Goal: Information Seeking & Learning: Learn about a topic

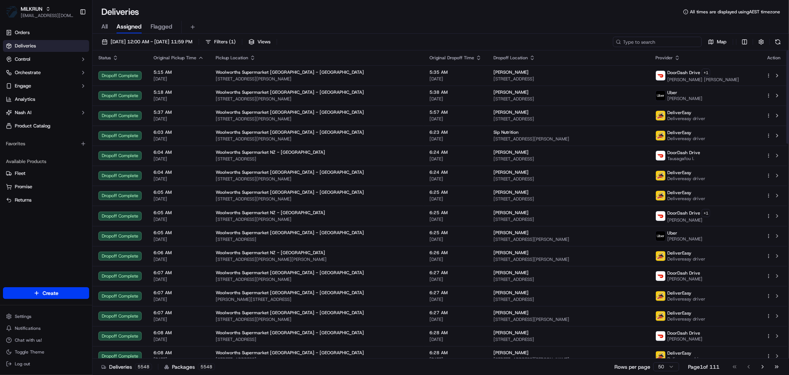
click at [678, 38] on input at bounding box center [657, 42] width 89 height 10
paste input "[PERSON_NAME]"
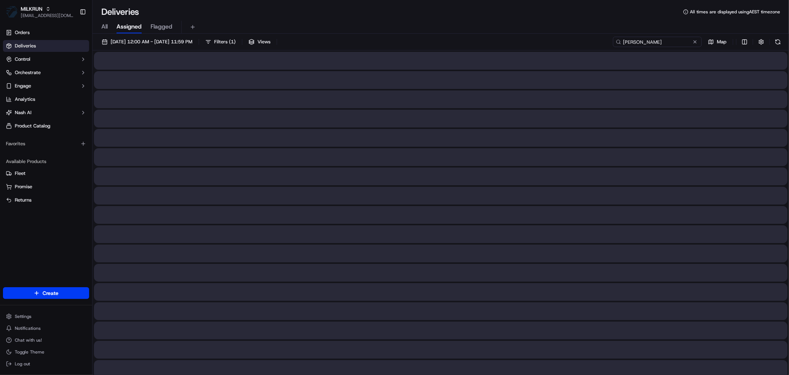
type input "[PERSON_NAME]"
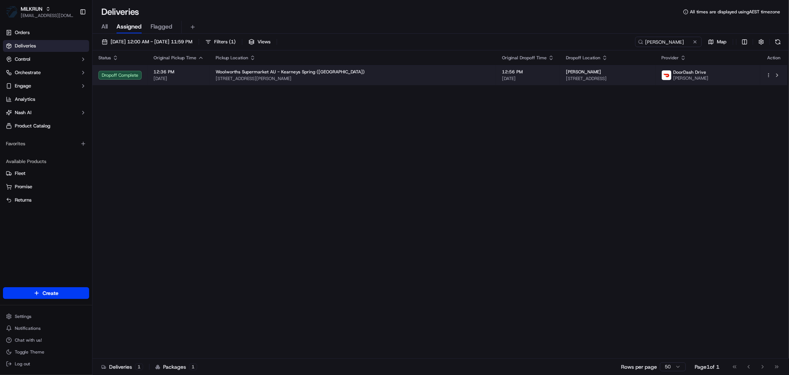
click at [401, 79] on span "[STREET_ADDRESS][PERSON_NAME]" at bounding box center [353, 79] width 275 height 6
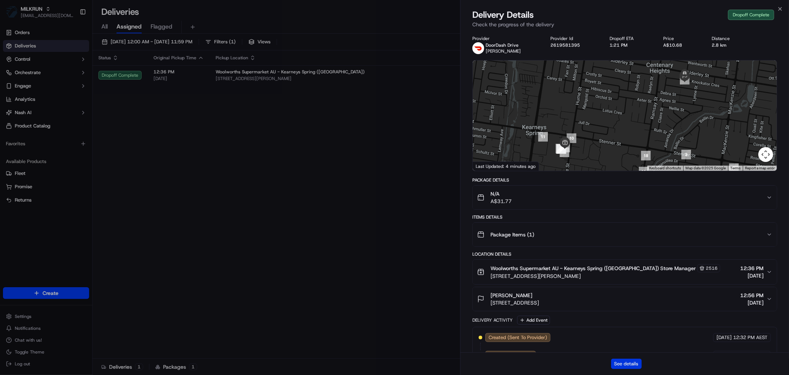
click at [620, 363] on button "See details" at bounding box center [626, 363] width 31 height 10
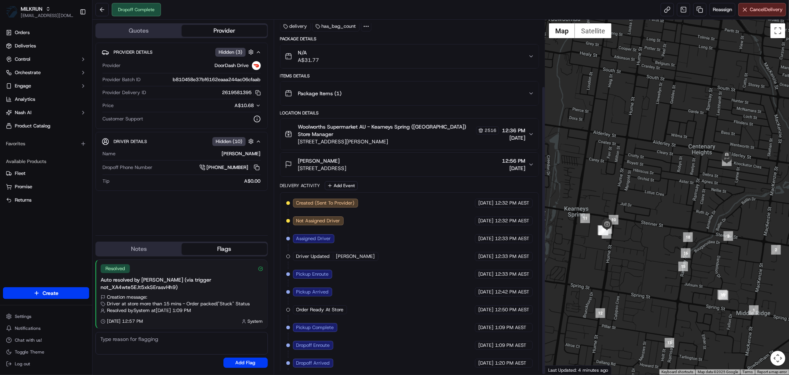
scroll to position [82, 0]
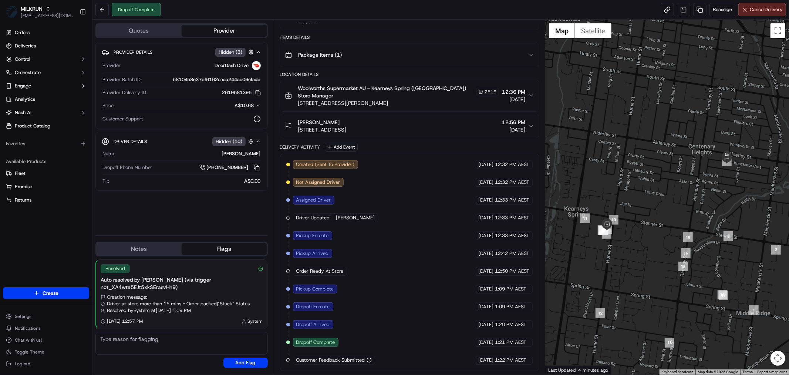
click at [527, 93] on div "Woolworths Supermarket AU - [GEOGRAPHIC_DATA] ([GEOGRAPHIC_DATA]) Store Manager…" at bounding box center [407, 95] width 244 height 22
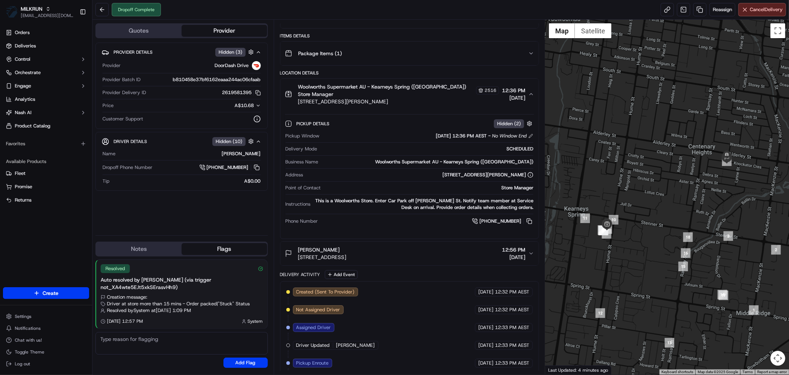
click at [530, 93] on icon "button" at bounding box center [532, 94] width 6 height 6
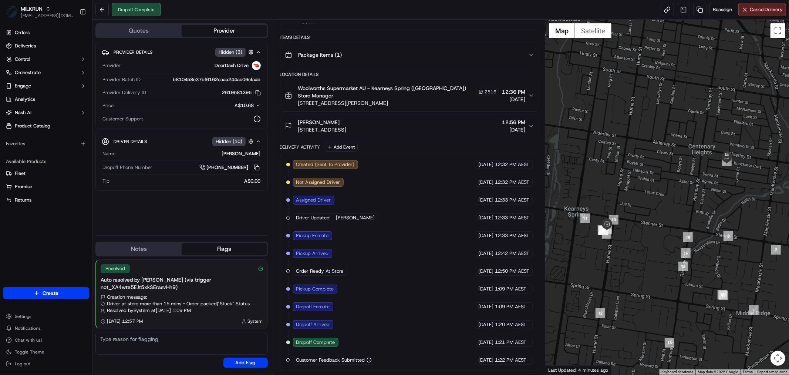
click at [530, 93] on icon "button" at bounding box center [532, 96] width 6 height 6
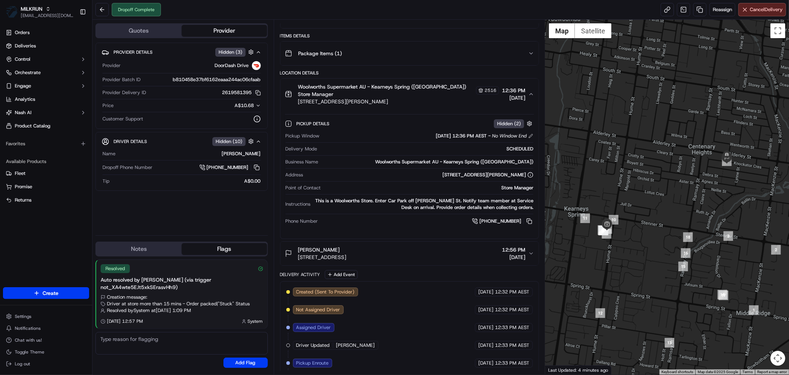
click at [530, 93] on icon "button" at bounding box center [532, 94] width 6 height 6
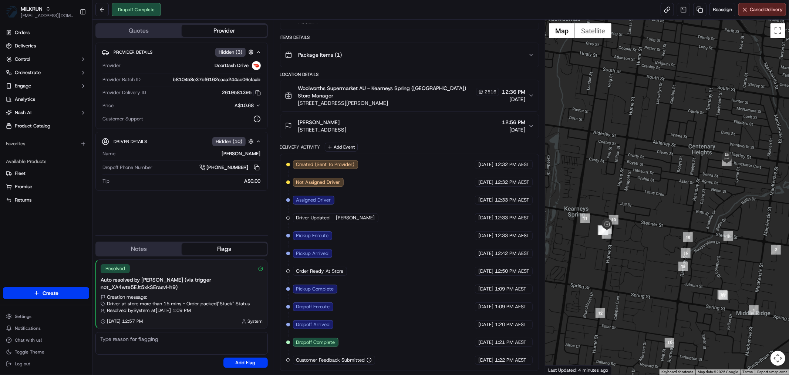
click at [527, 124] on div "[PERSON_NAME] [STREET_ADDRESS] 12:56 PM [DATE]" at bounding box center [407, 125] width 244 height 15
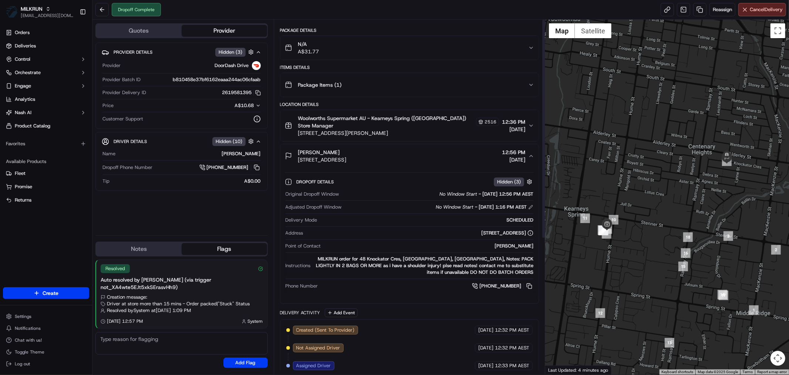
scroll to position [0, 0]
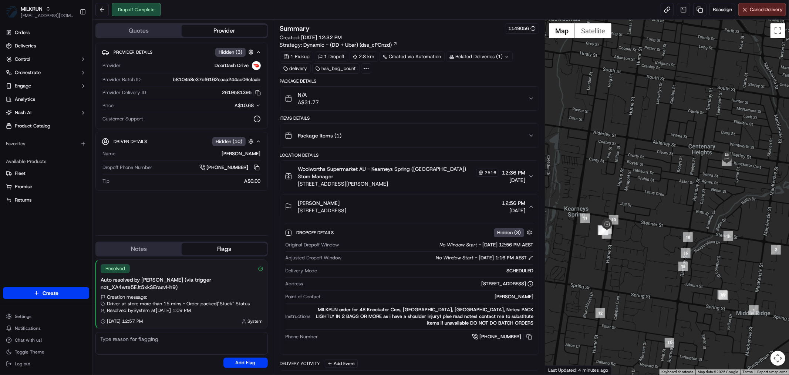
click at [528, 143] on div "Package Items ( 1 )" at bounding box center [407, 135] width 244 height 15
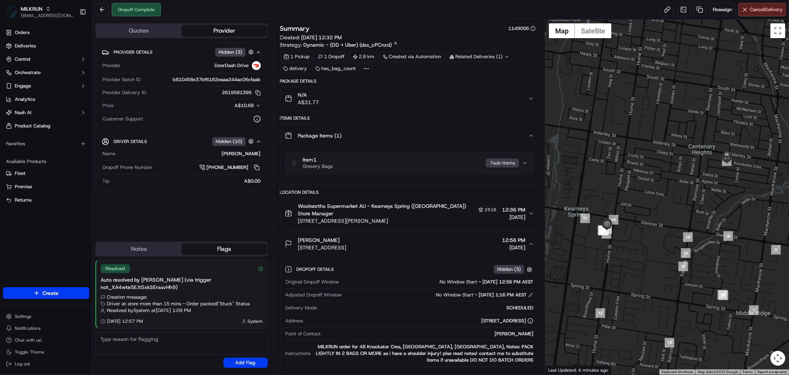
click at [529, 135] on icon "button" at bounding box center [532, 136] width 6 height 6
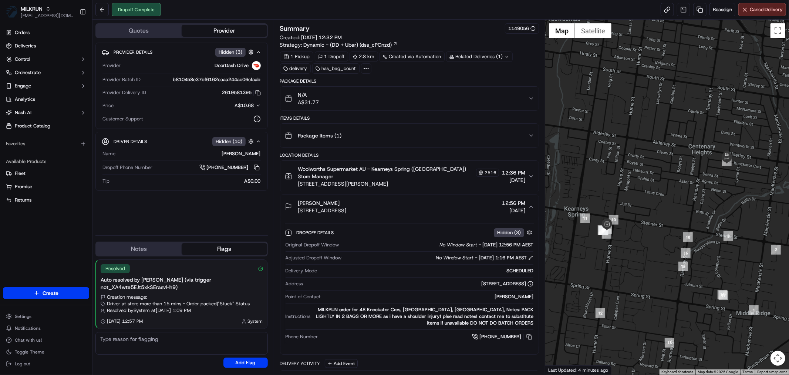
click at [530, 101] on icon "button" at bounding box center [532, 98] width 6 height 6
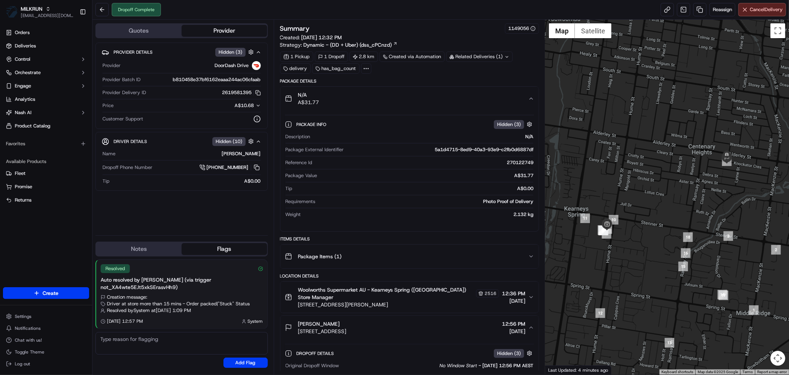
click at [530, 97] on icon "button" at bounding box center [532, 98] width 6 height 6
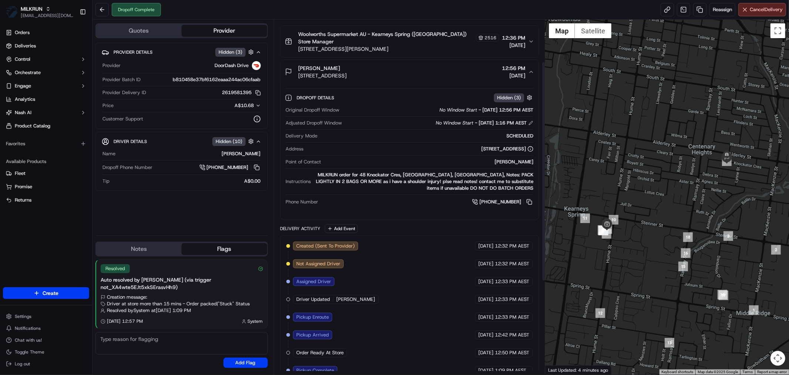
scroll to position [53, 0]
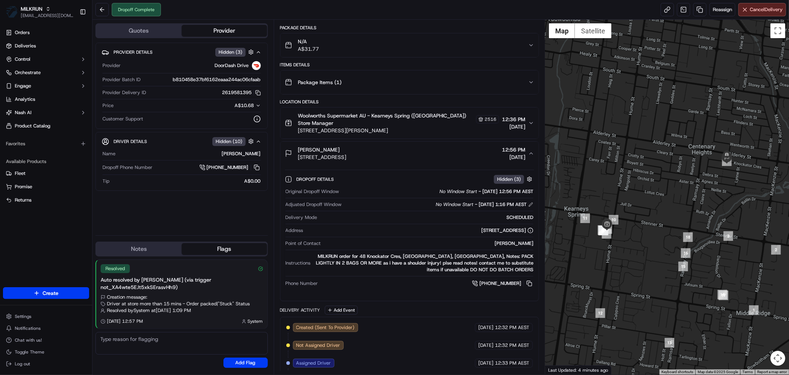
click at [531, 123] on icon "button" at bounding box center [532, 123] width 6 height 6
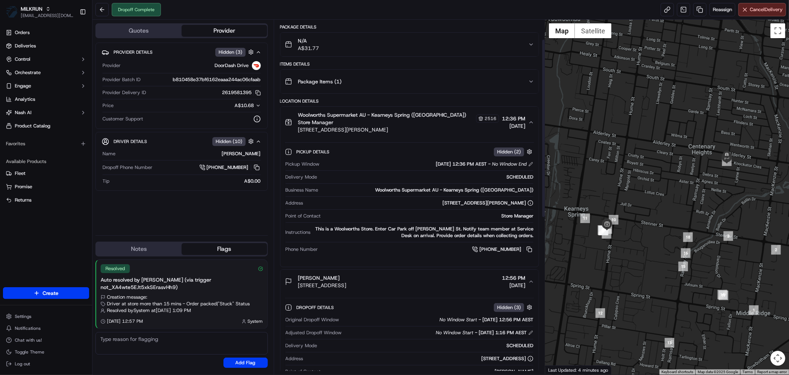
scroll to position [0, 0]
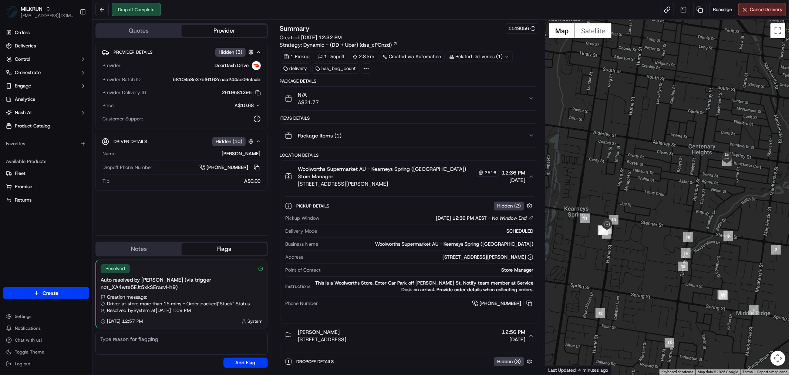
click at [368, 68] on circle at bounding box center [368, 68] width 1 height 1
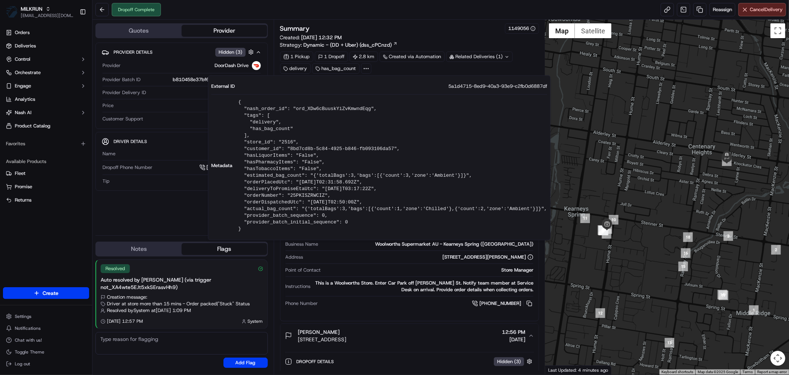
click at [449, 33] on div "Summary 1149056" at bounding box center [409, 28] width 259 height 10
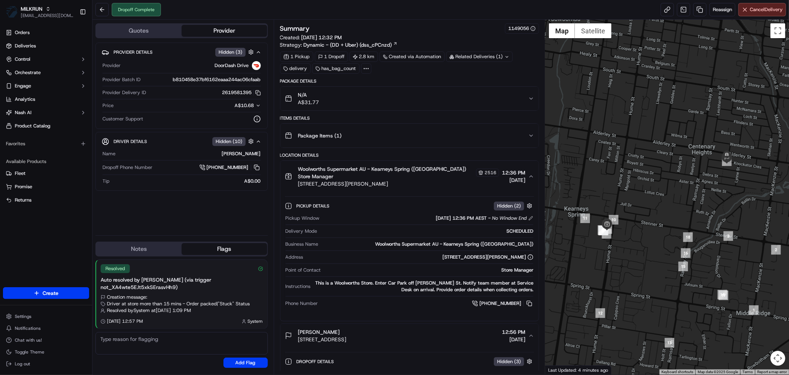
click at [365, 70] on icon at bounding box center [366, 68] width 7 height 7
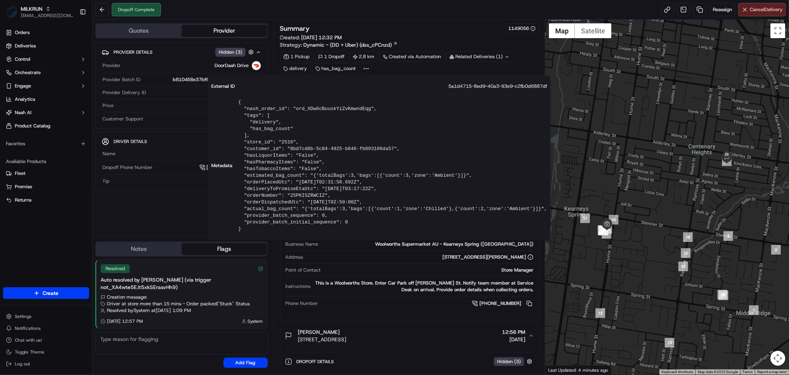
click at [153, 226] on div "Provider Details Hidden ( 3 ) Provider DoorDash Drive Provider Batch ID b810458…" at bounding box center [181, 136] width 172 height 187
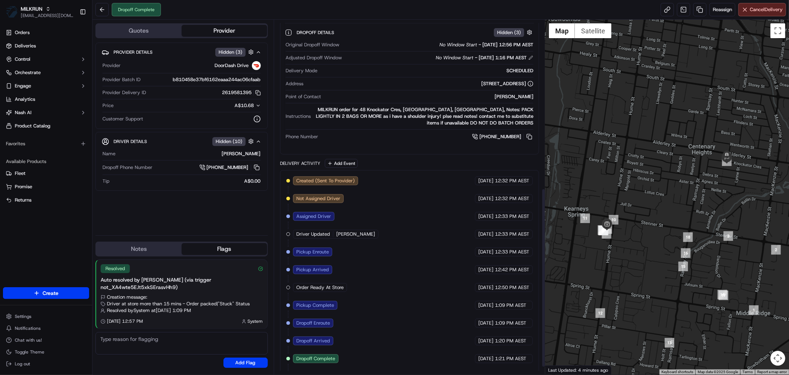
scroll to position [346, 0]
